Goal: Check status

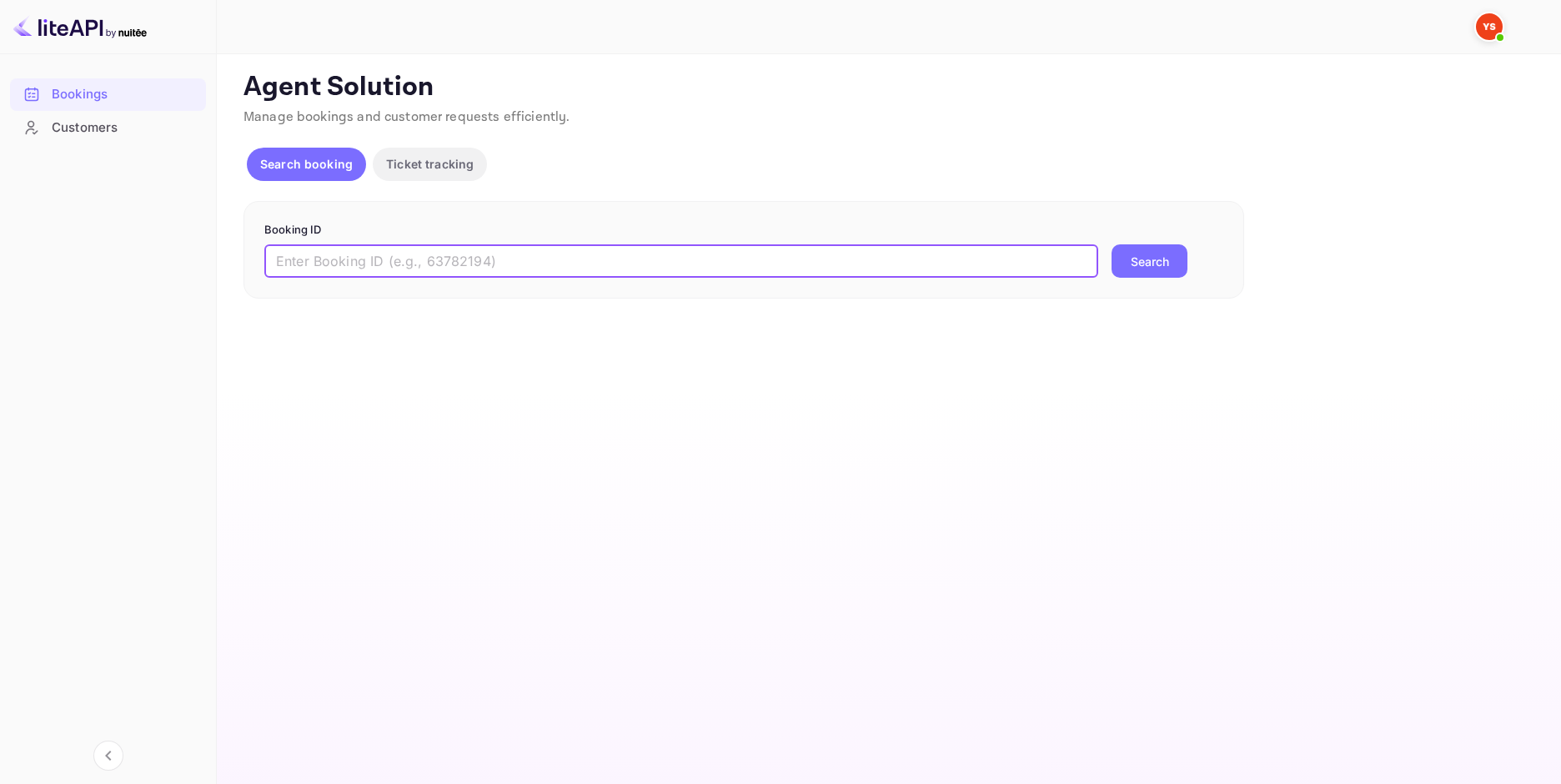
click at [605, 258] on input "text" at bounding box center [681, 260] width 834 height 33
paste input "9355985"
type input "9355985"
click at [1172, 262] on button "Search" at bounding box center [1149, 260] width 76 height 33
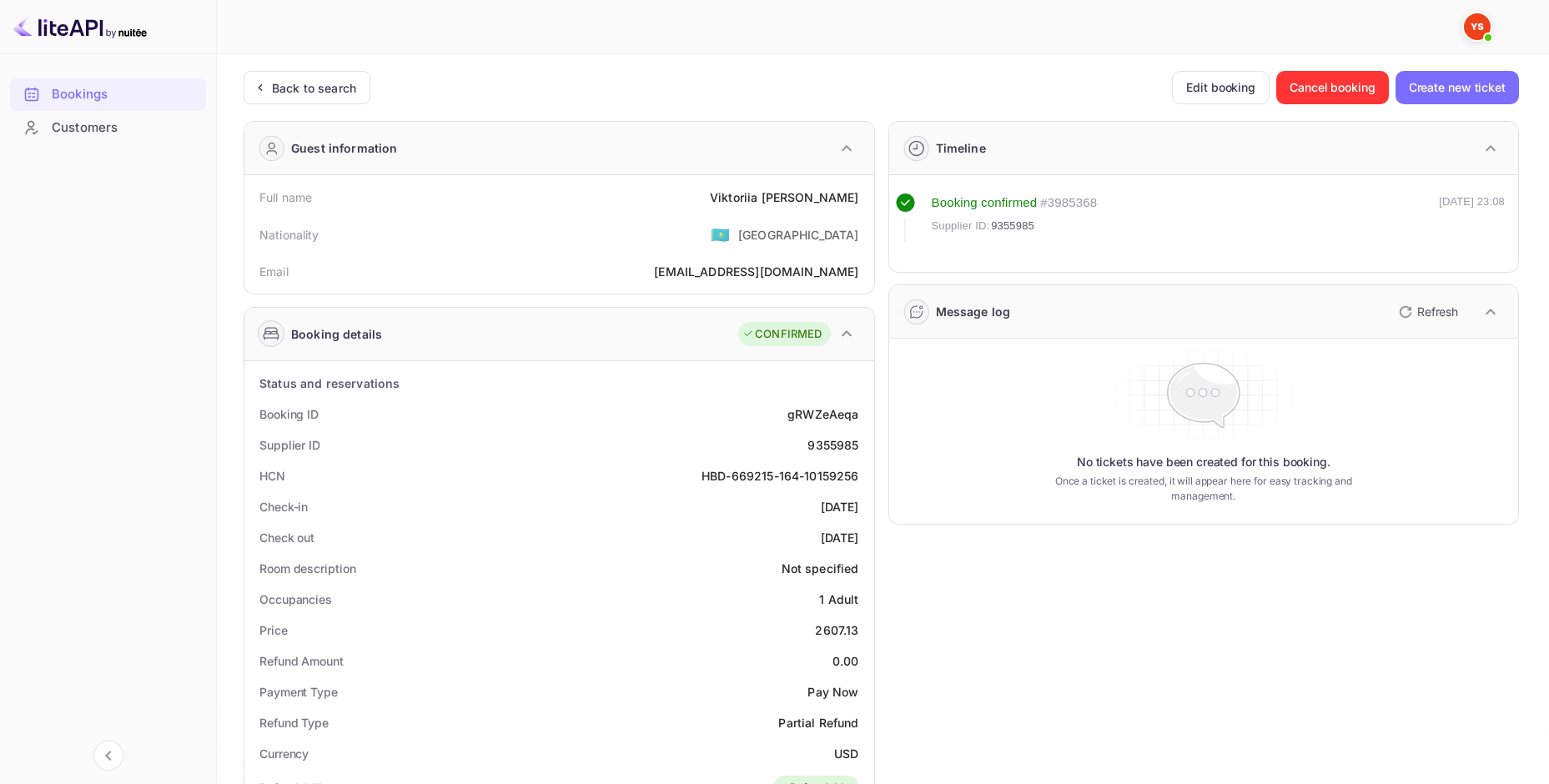
click at [793, 196] on div "[PERSON_NAME]" at bounding box center [784, 197] width 149 height 17
copy div "[PERSON_NAME]"
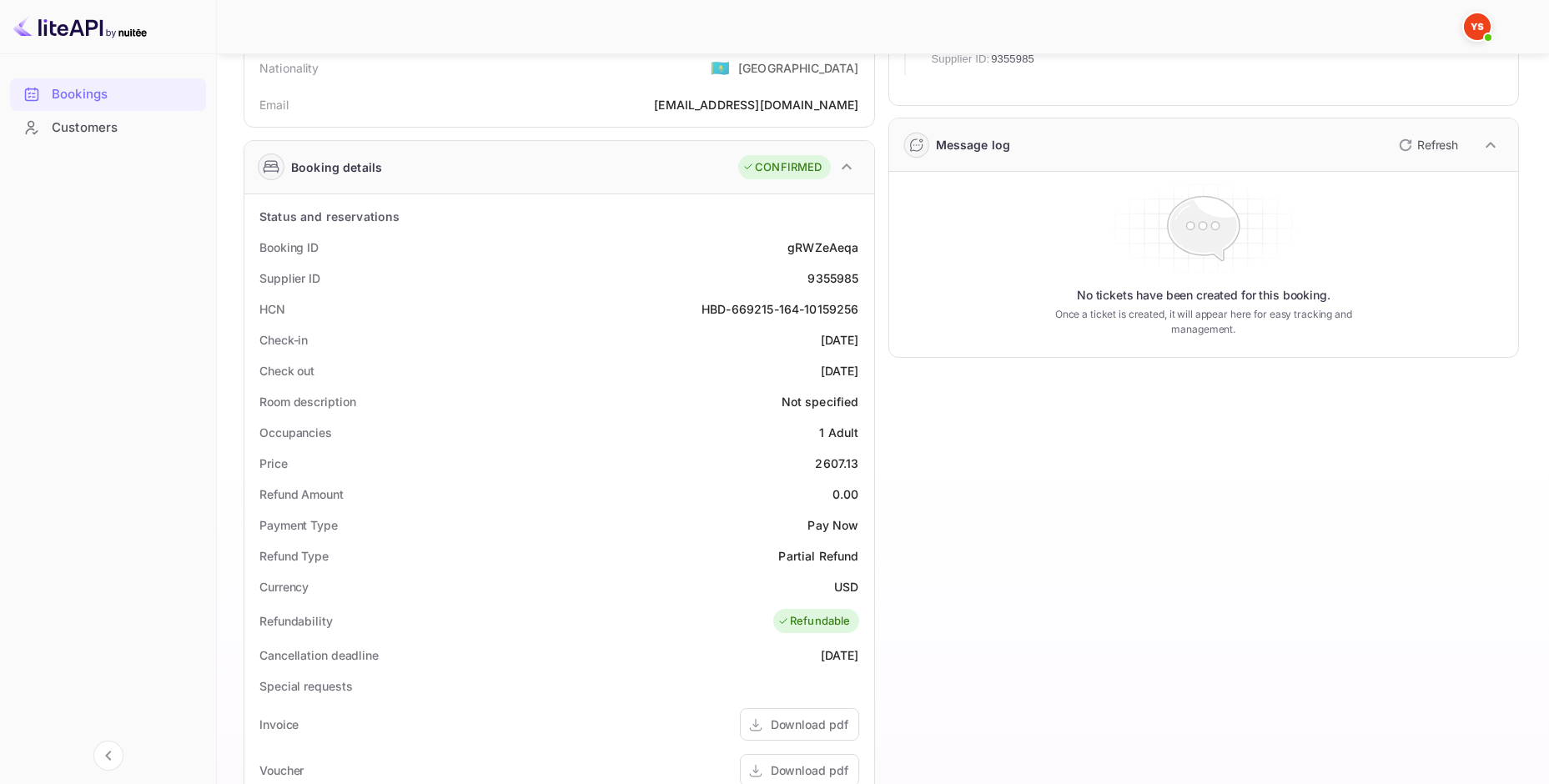
click at [843, 460] on div "2607.13" at bounding box center [836, 463] width 44 height 17
copy div "2607.13"
click at [843, 588] on div "USD" at bounding box center [846, 586] width 24 height 17
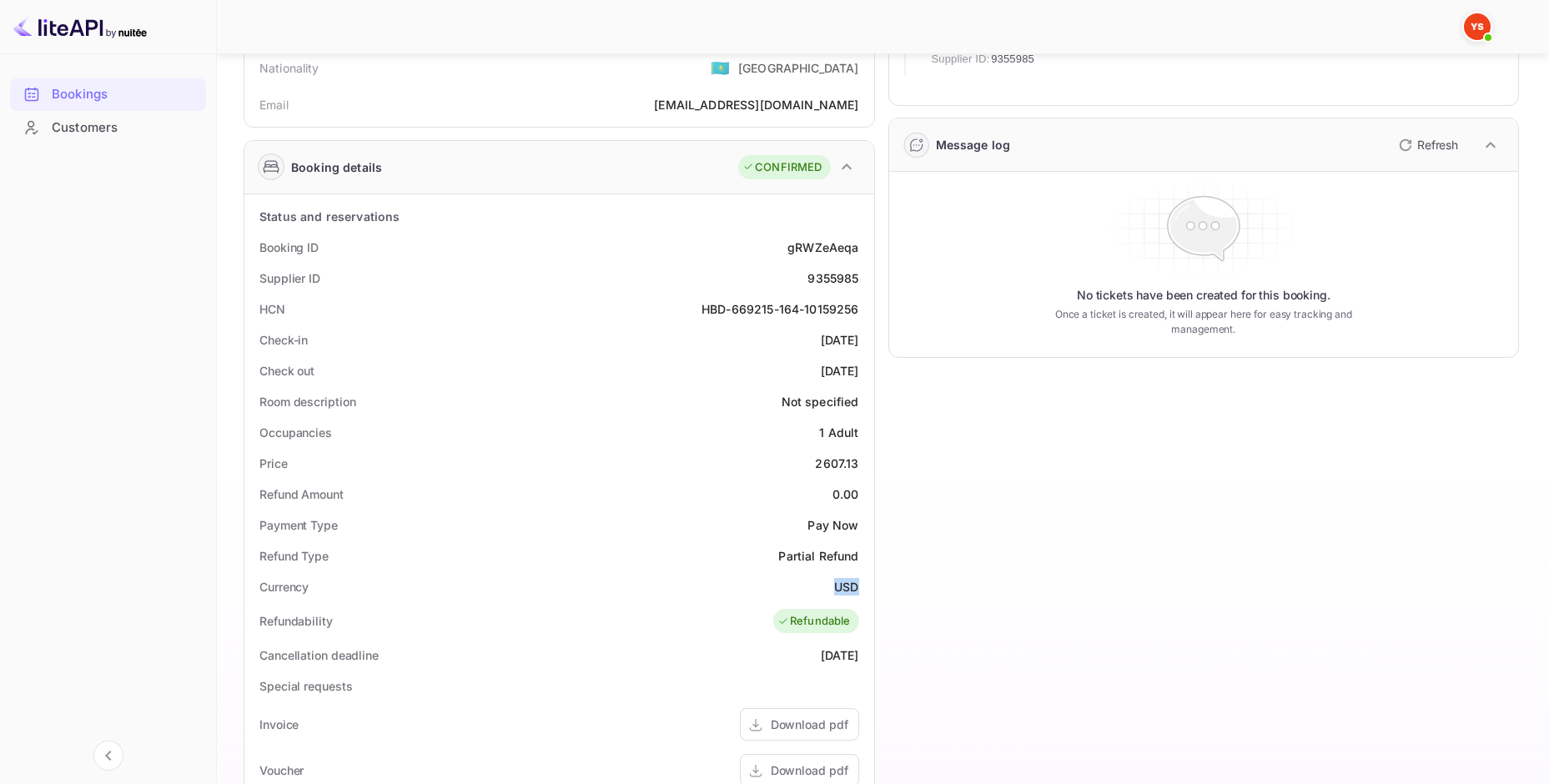
copy div "USD"
